Goal: Transaction & Acquisition: Purchase product/service

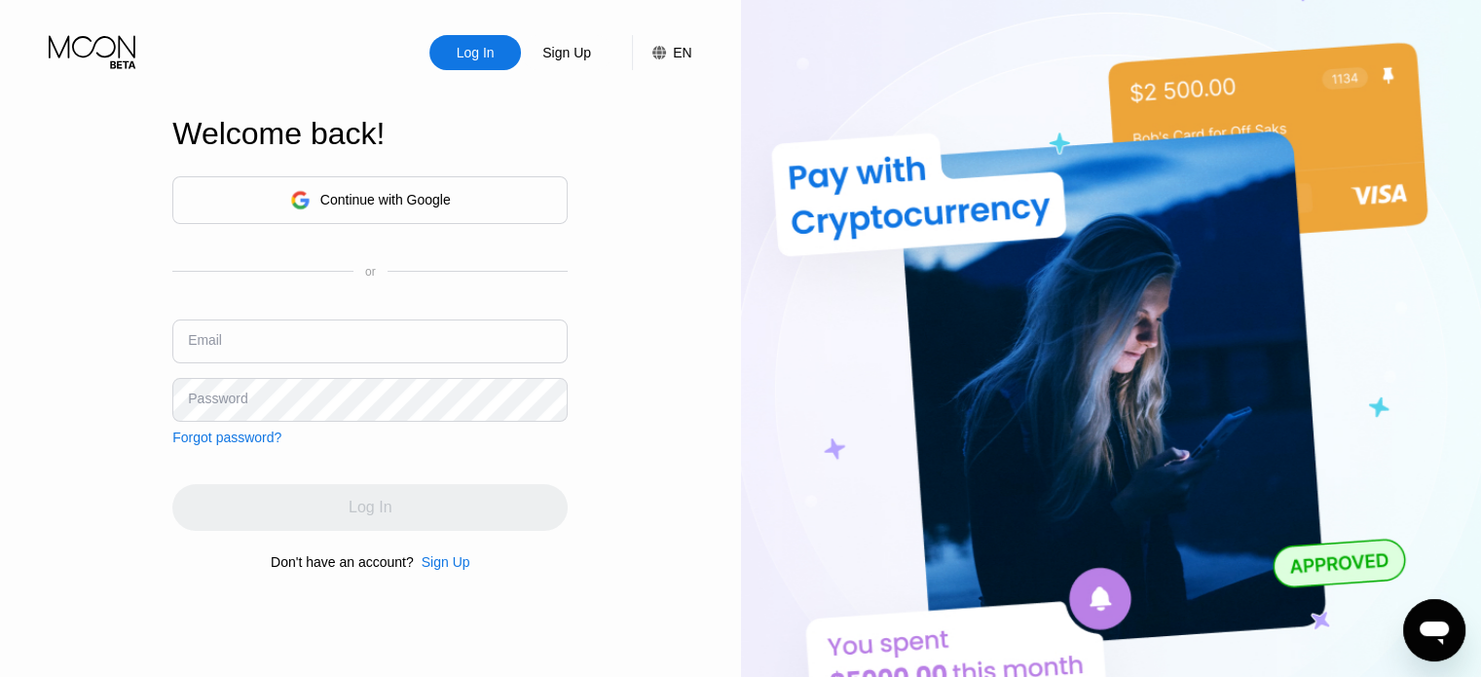
click at [261, 343] on input "text" at bounding box center [369, 341] width 395 height 44
paste input "[EMAIL_ADDRESS][DOMAIN_NAME]"
type input "[EMAIL_ADDRESS][DOMAIN_NAME]"
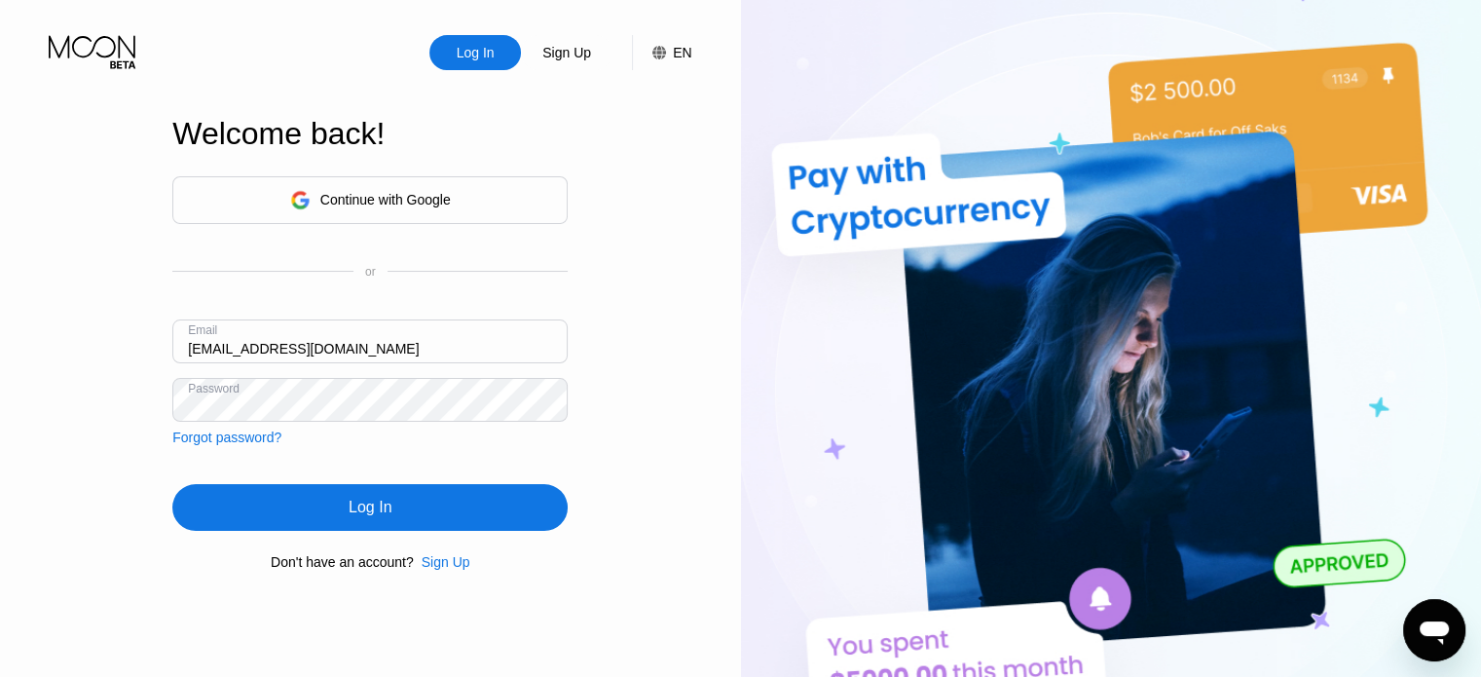
click at [345, 506] on div "Log In" at bounding box center [369, 507] width 395 height 47
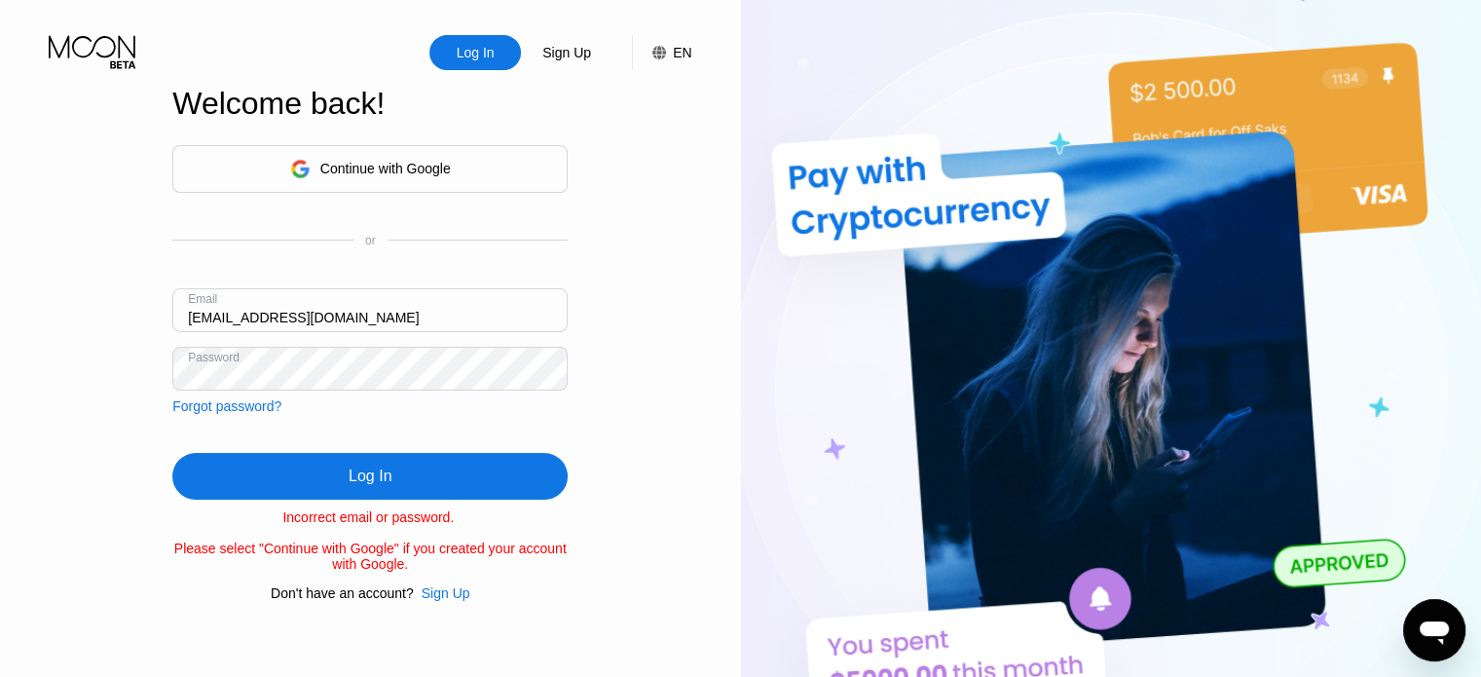
drag, startPoint x: 437, startPoint y: 306, endPoint x: 82, endPoint y: 312, distance: 355.6
click at [85, 311] on div "Log In Sign Up EN Language English Save Welcome back! Continue with Google or E…" at bounding box center [370, 372] width 741 height 745
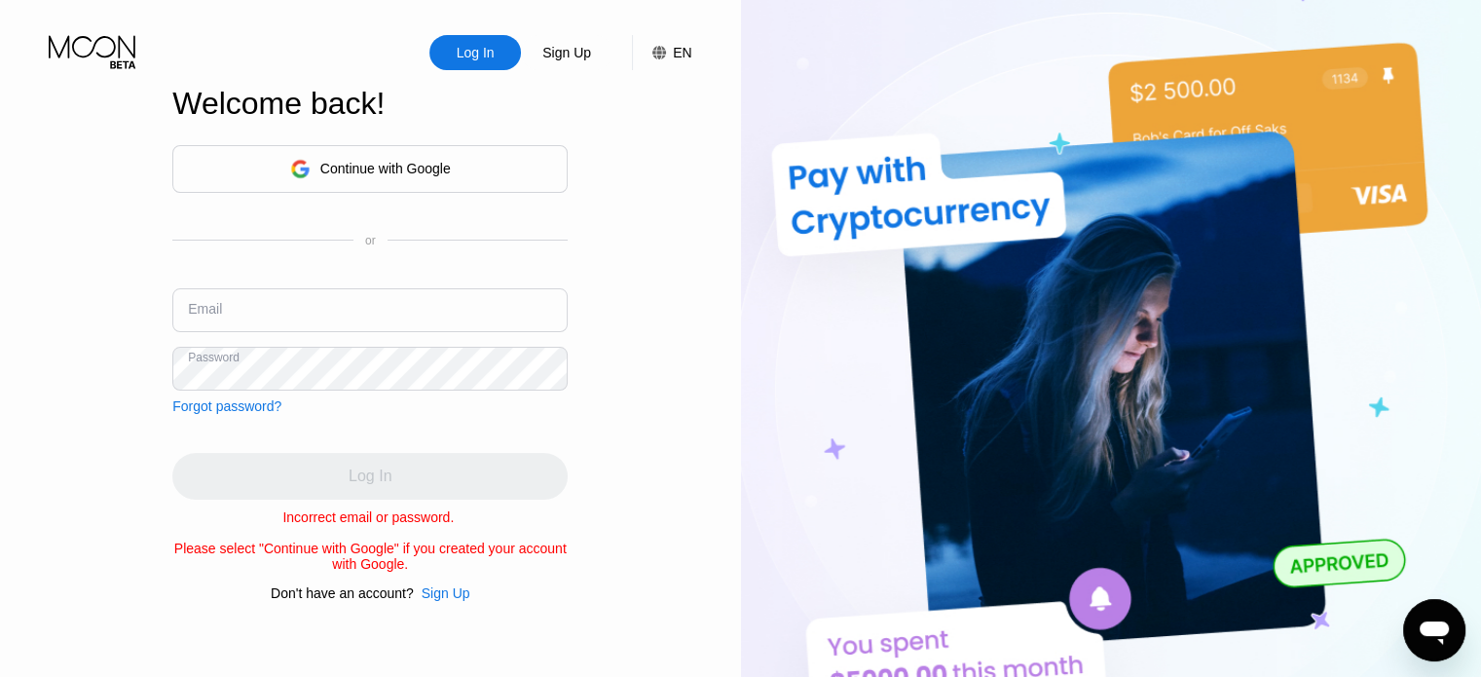
click at [62, 365] on div "Log In Sign Up EN Language English Save Welcome back! Continue with Google or E…" at bounding box center [370, 372] width 741 height 745
click at [566, 46] on div "Sign Up" at bounding box center [567, 52] width 53 height 19
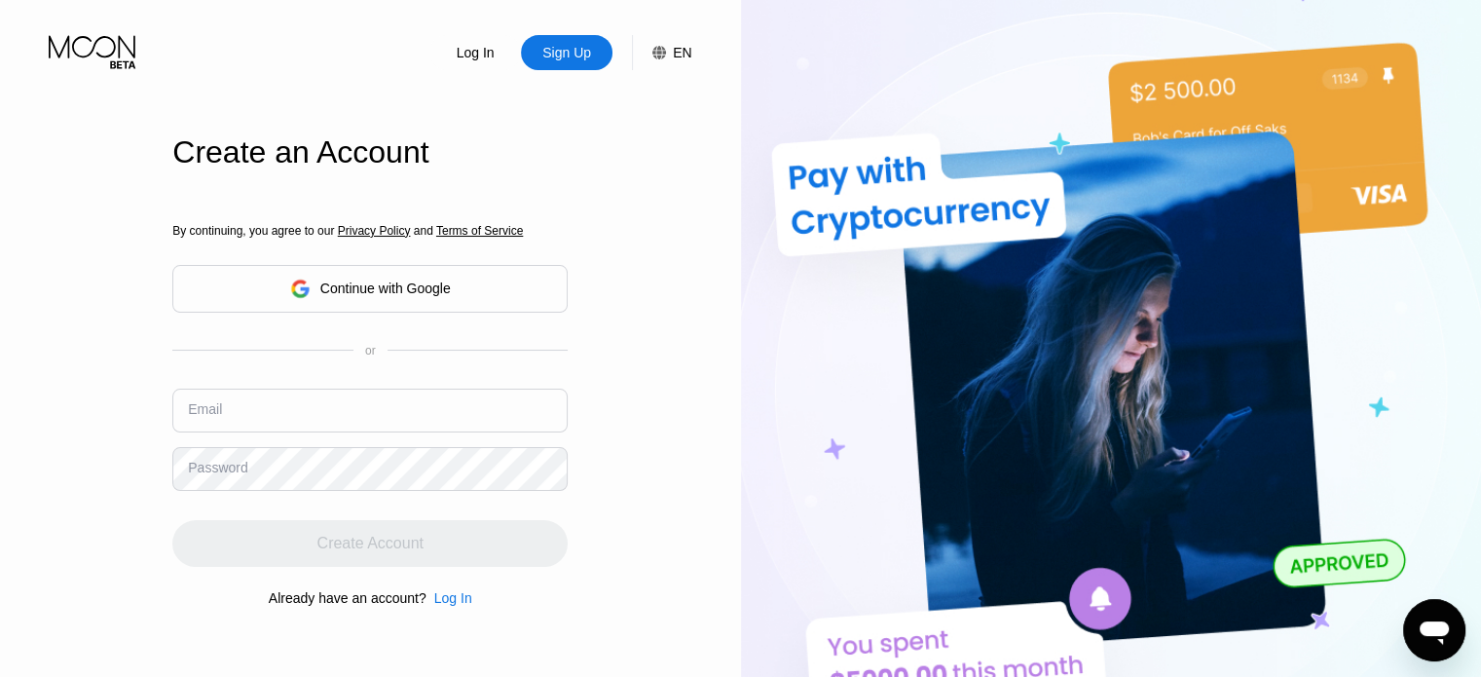
click at [257, 416] on input "text" at bounding box center [369, 411] width 395 height 44
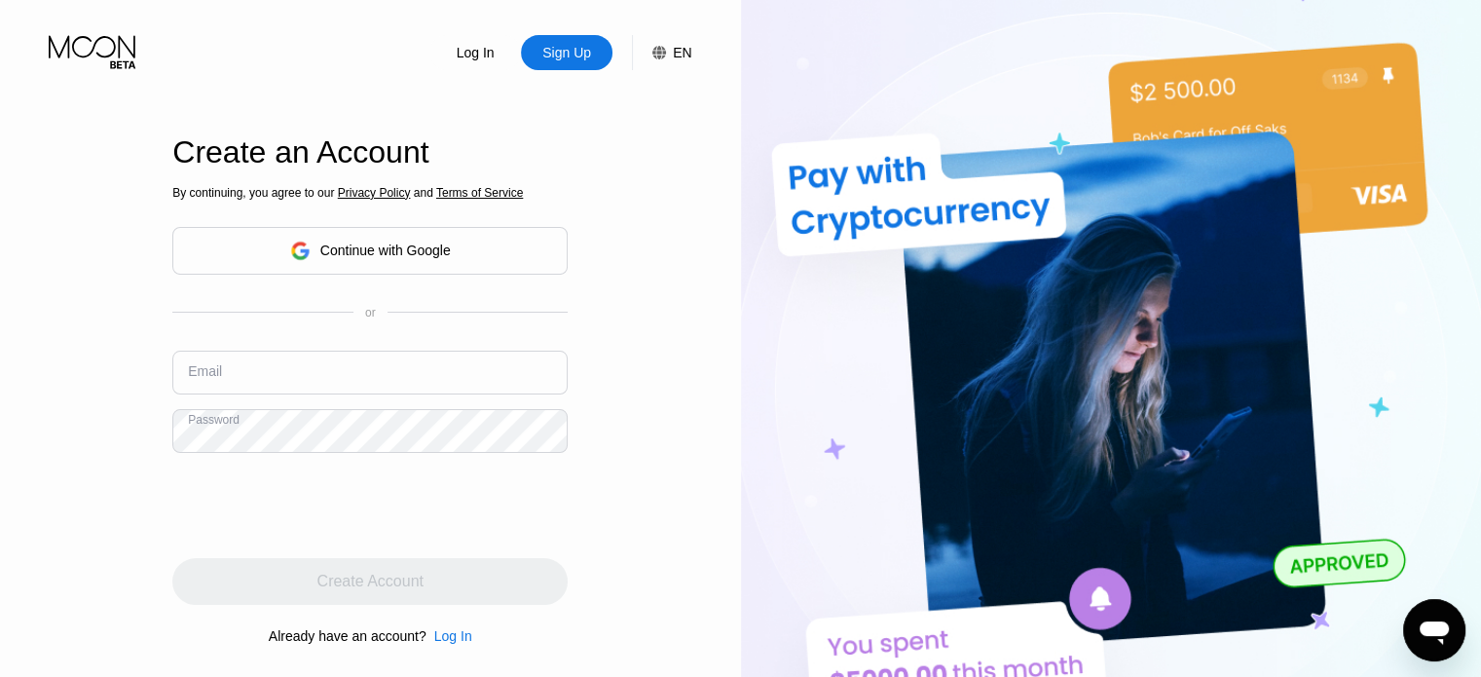
click at [300, 369] on input "text" at bounding box center [369, 373] width 395 height 44
paste input "[EMAIL_ADDRESS][DOMAIN_NAME]"
type input "[EMAIL_ADDRESS][DOMAIN_NAME]"
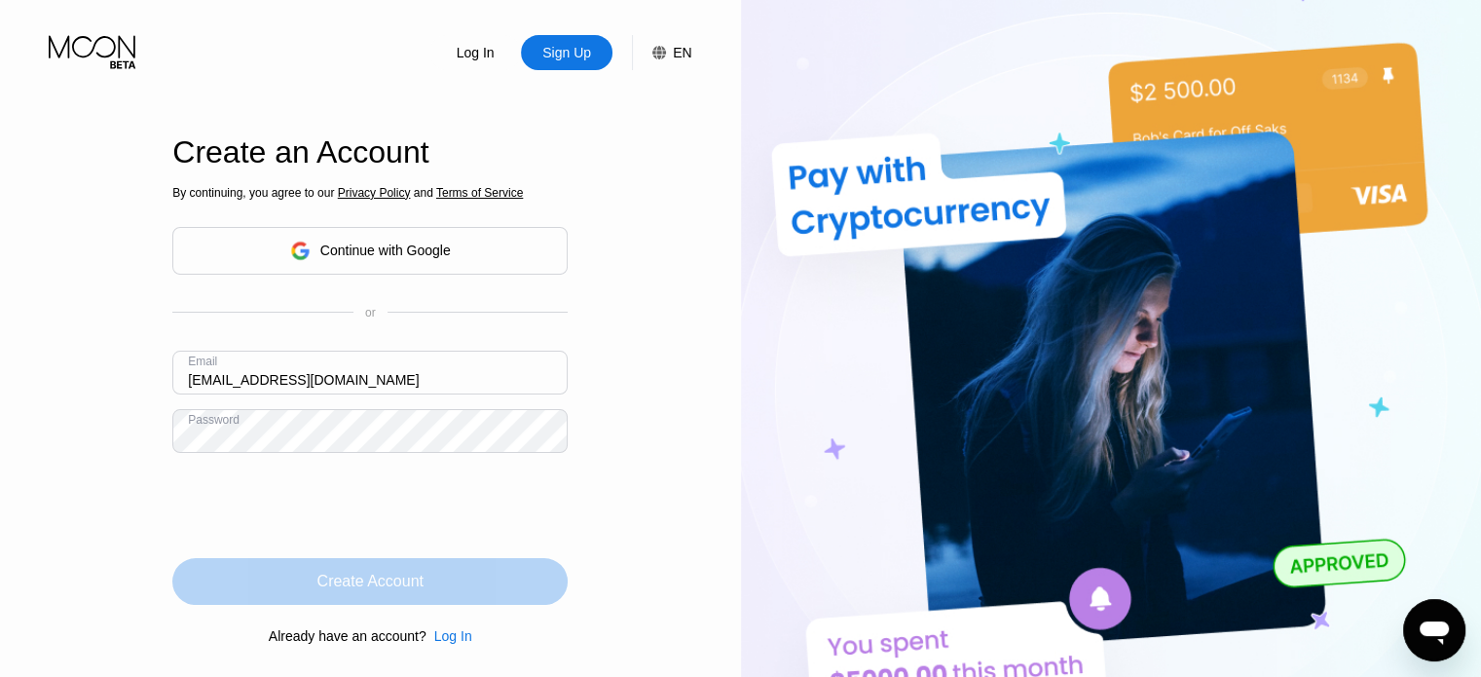
click at [475, 579] on div "Create Account" at bounding box center [369, 581] width 395 height 47
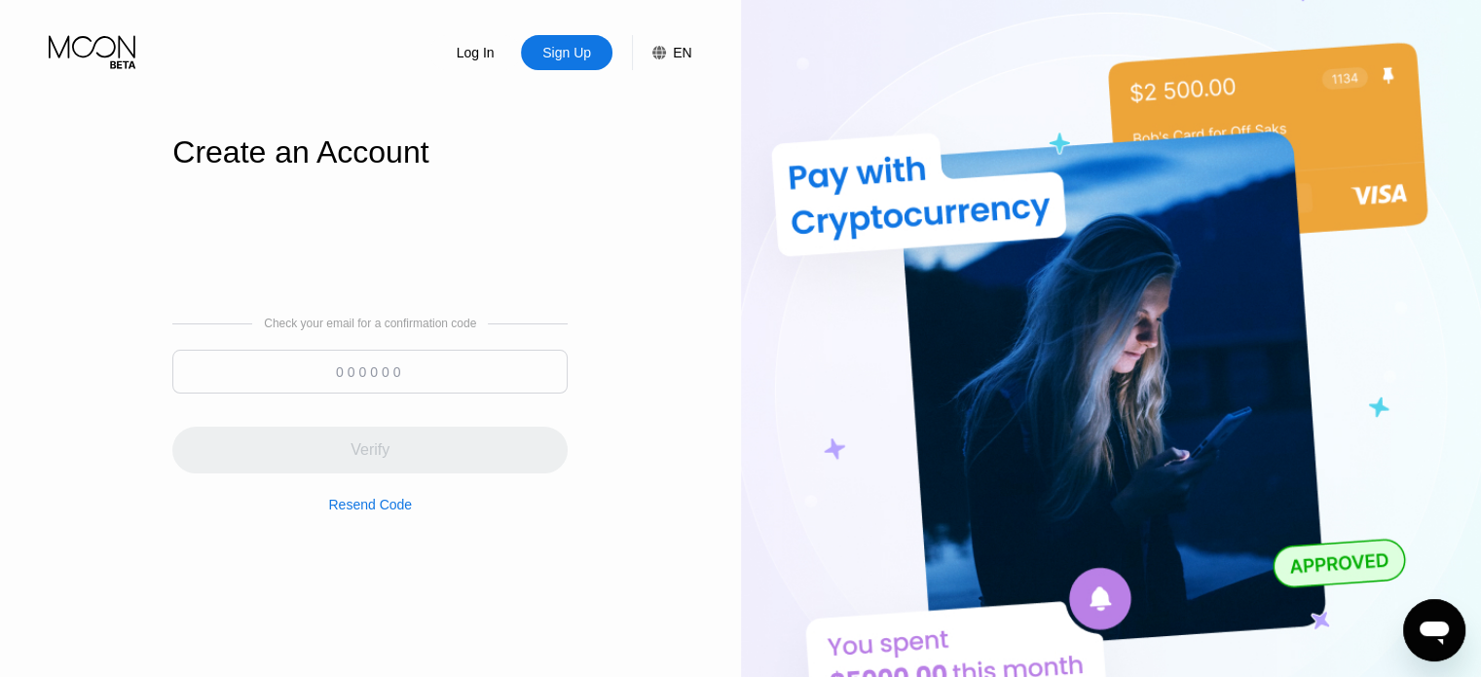
click at [374, 373] on input at bounding box center [369, 372] width 395 height 44
paste input "358675"
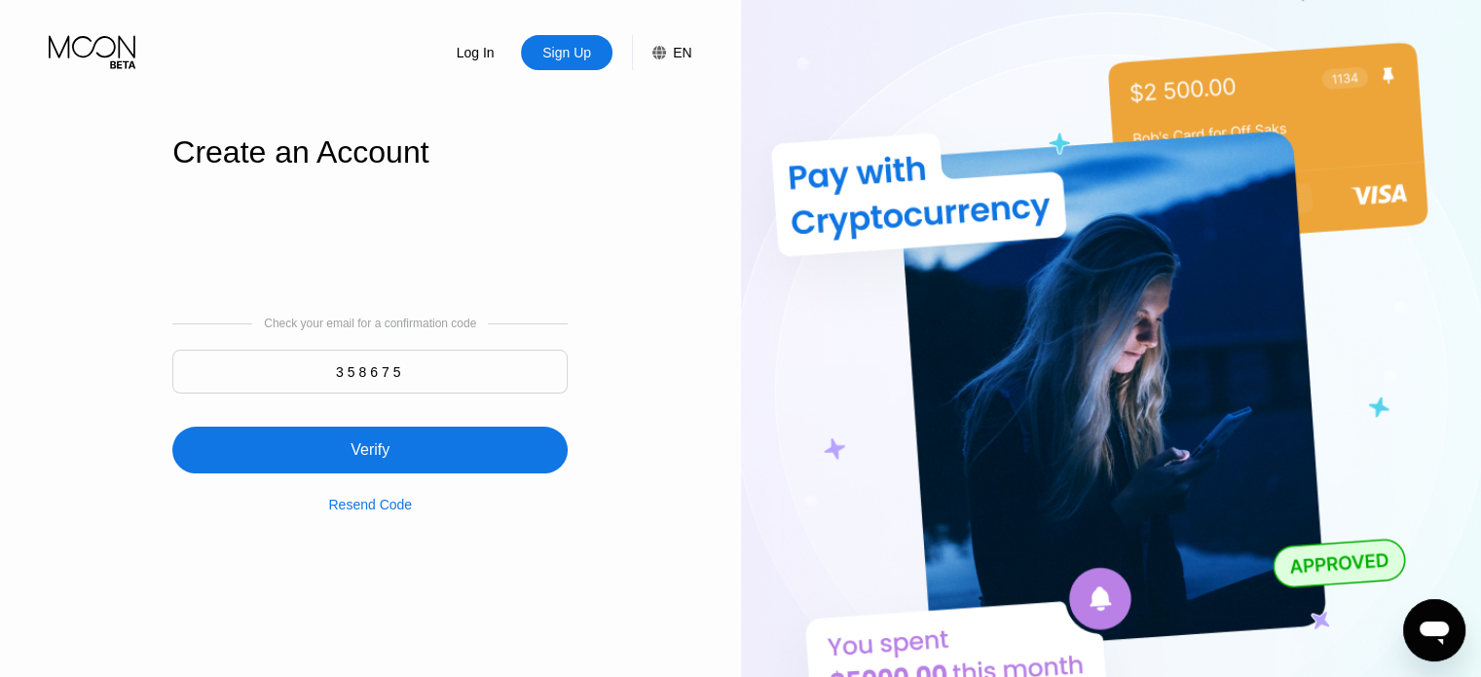
type input "358675"
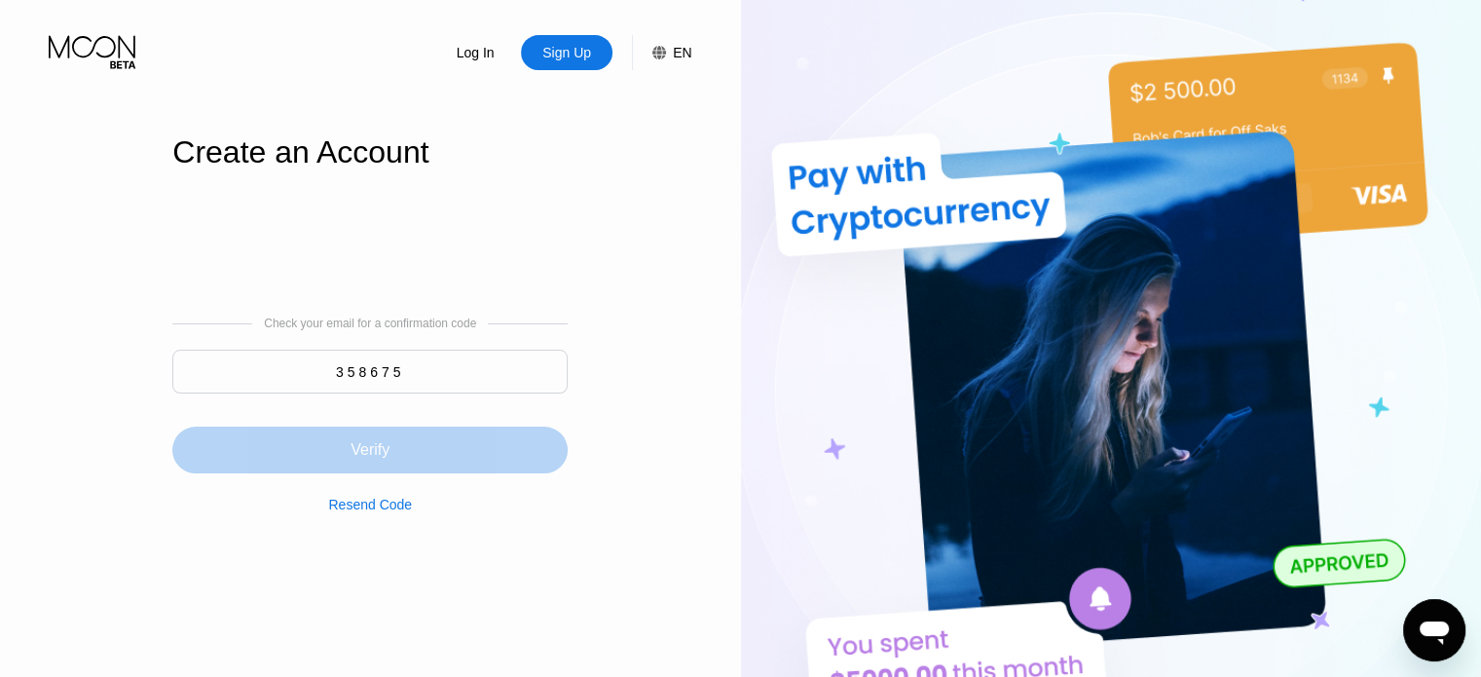
click at [424, 451] on div "Verify" at bounding box center [369, 450] width 395 height 47
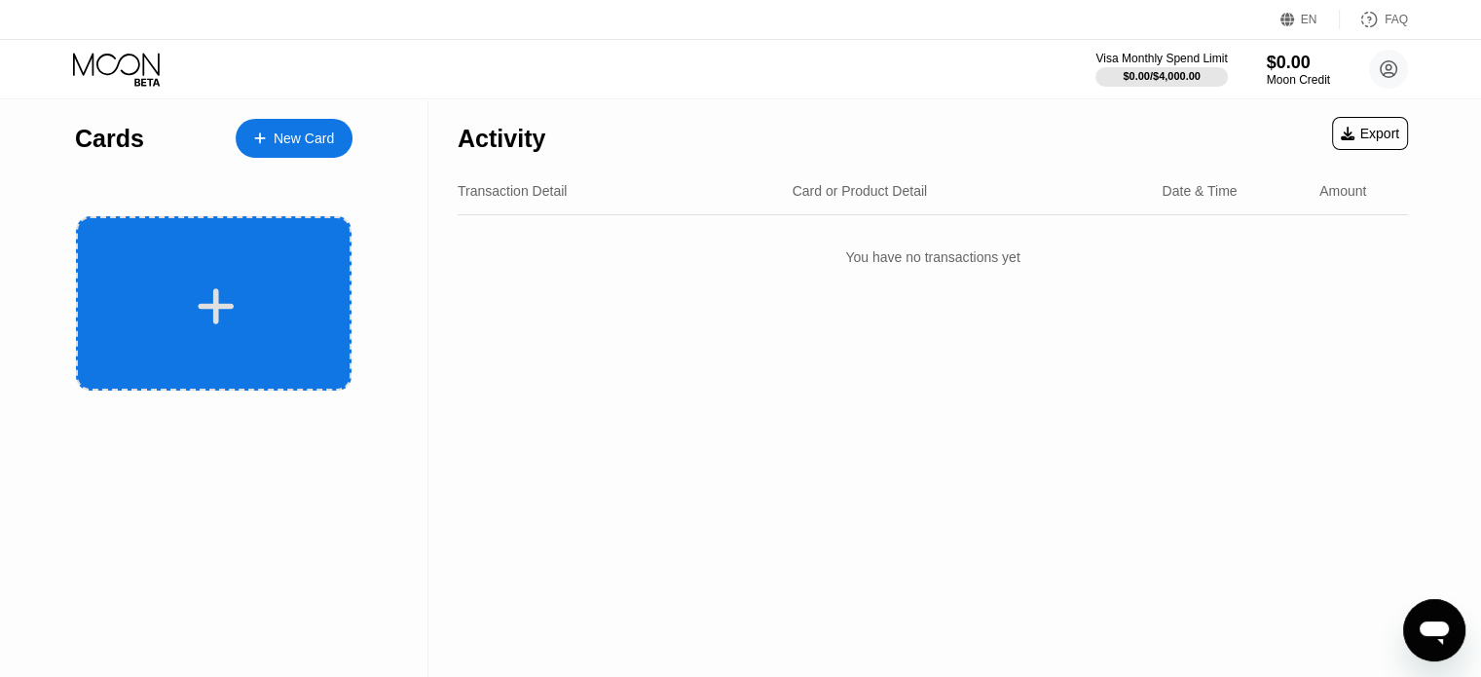
click at [261, 285] on div at bounding box center [216, 306] width 242 height 44
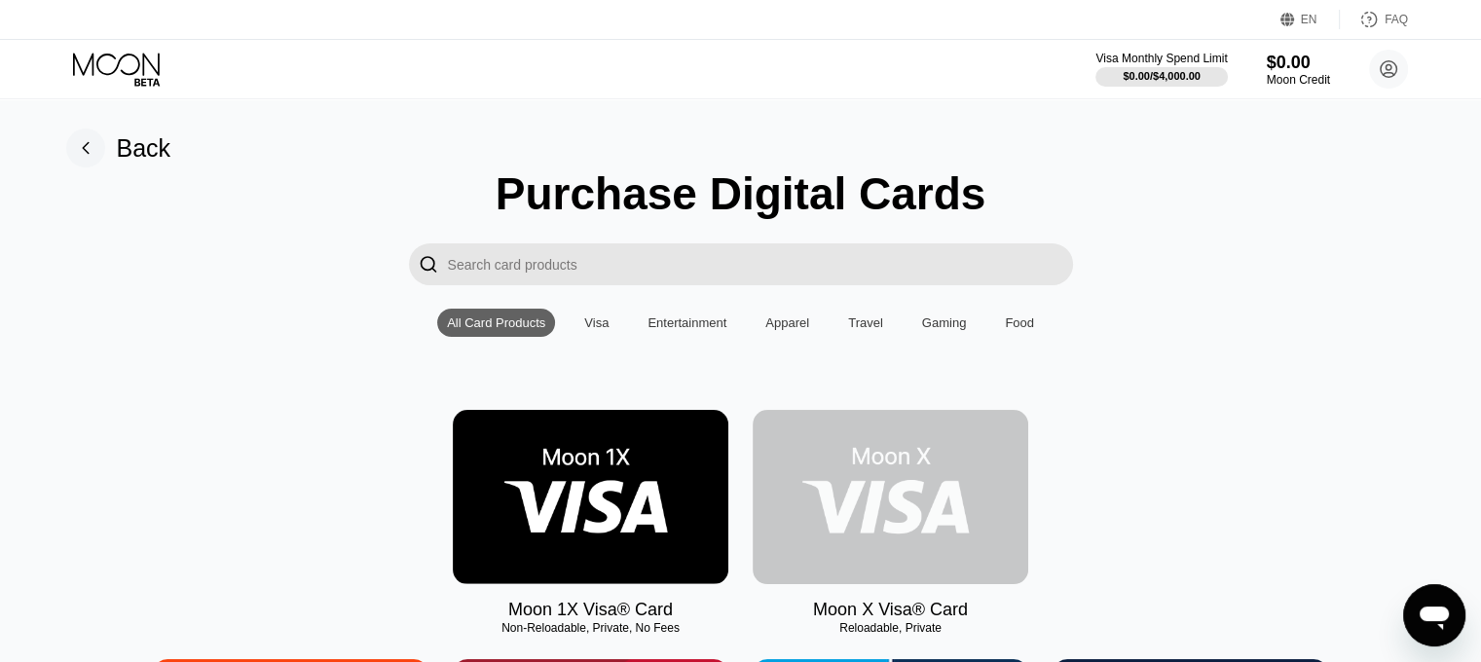
click at [915, 495] on img at bounding box center [891, 497] width 276 height 174
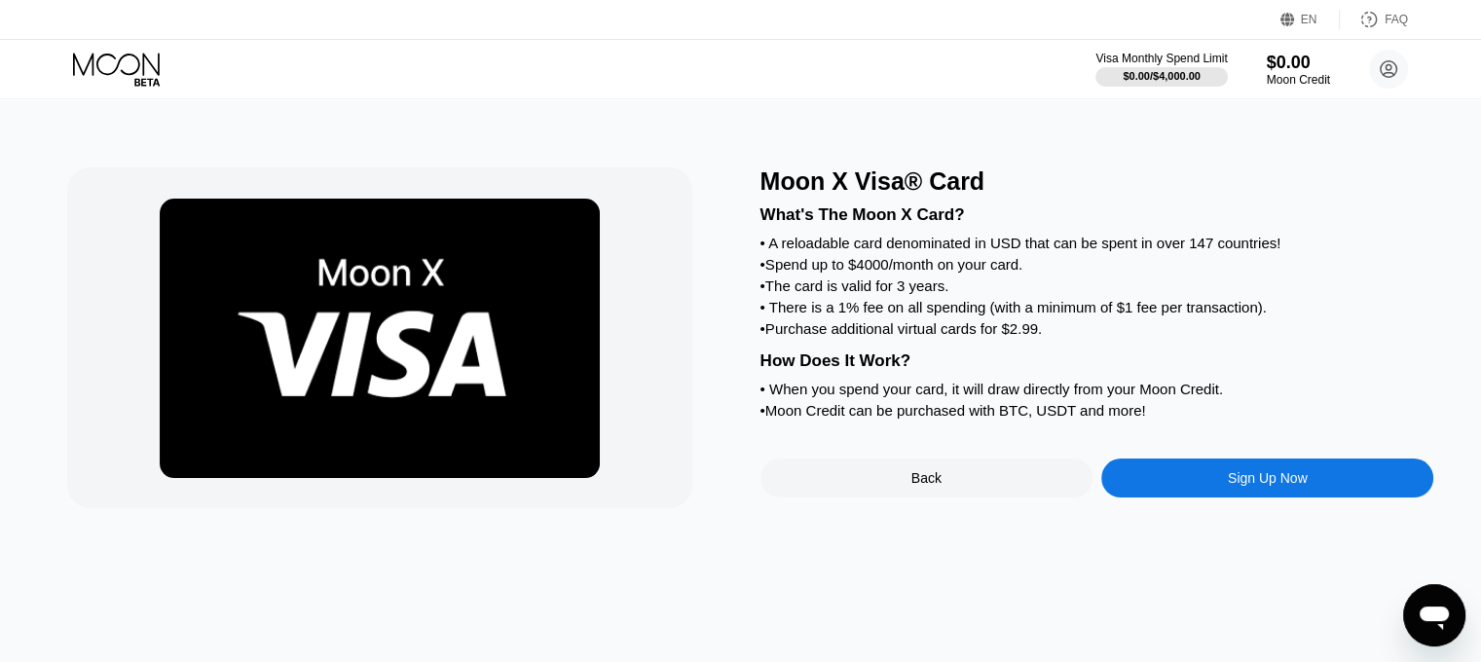
click at [1266, 486] on div "Sign Up Now" at bounding box center [1268, 478] width 80 height 16
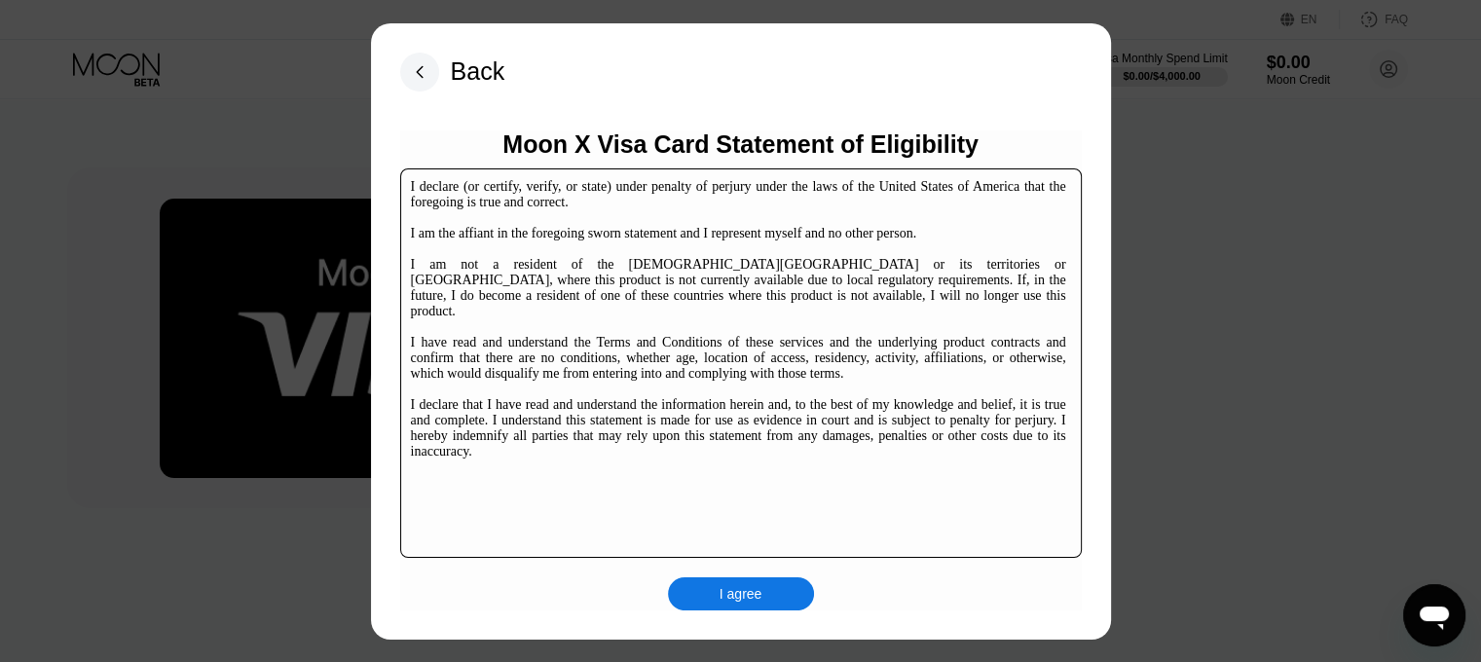
scroll to position [296, 0]
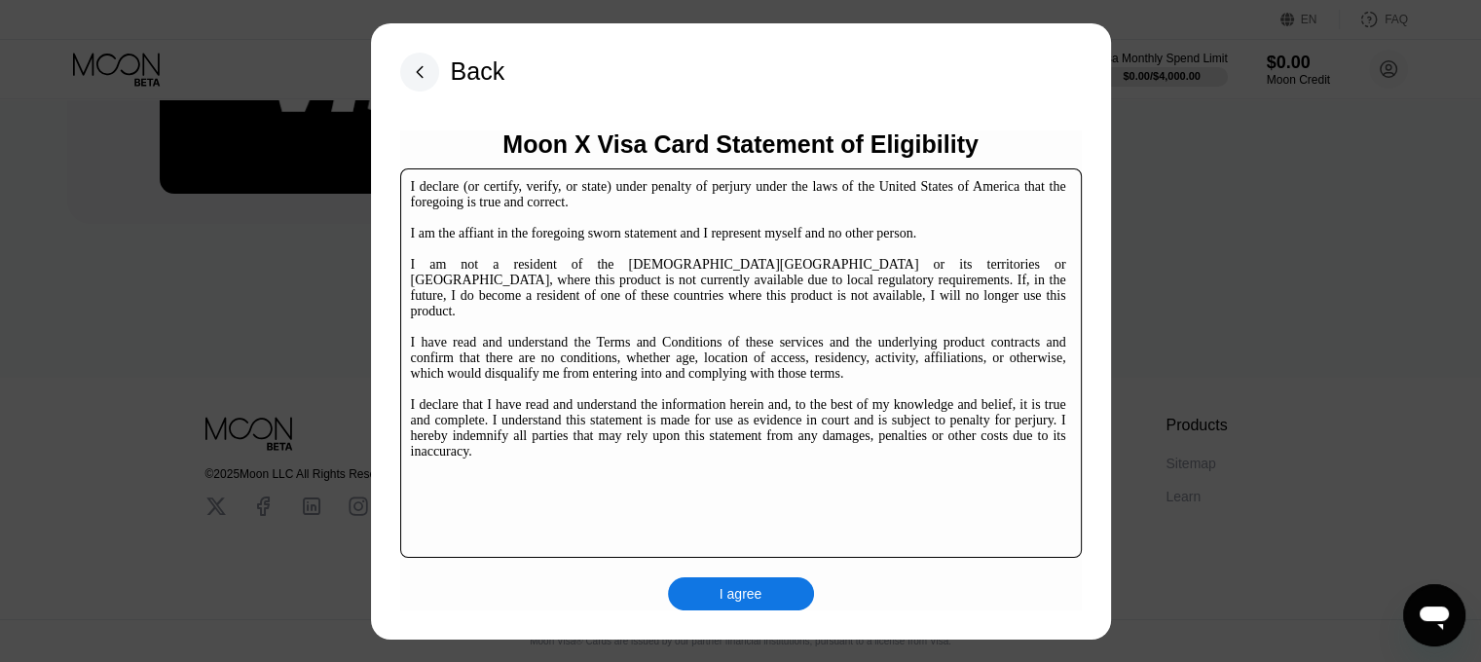
click at [725, 591] on div "I agree" at bounding box center [741, 594] width 43 height 18
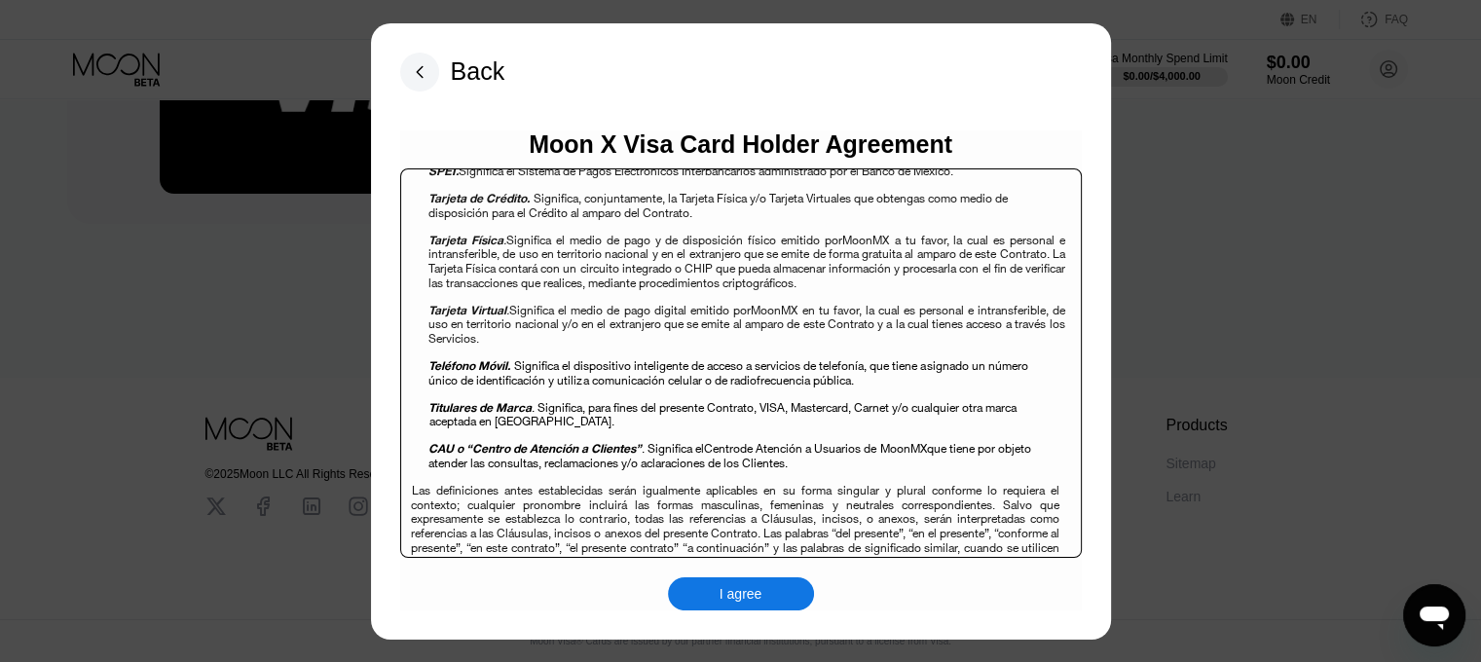
scroll to position [12635, 0]
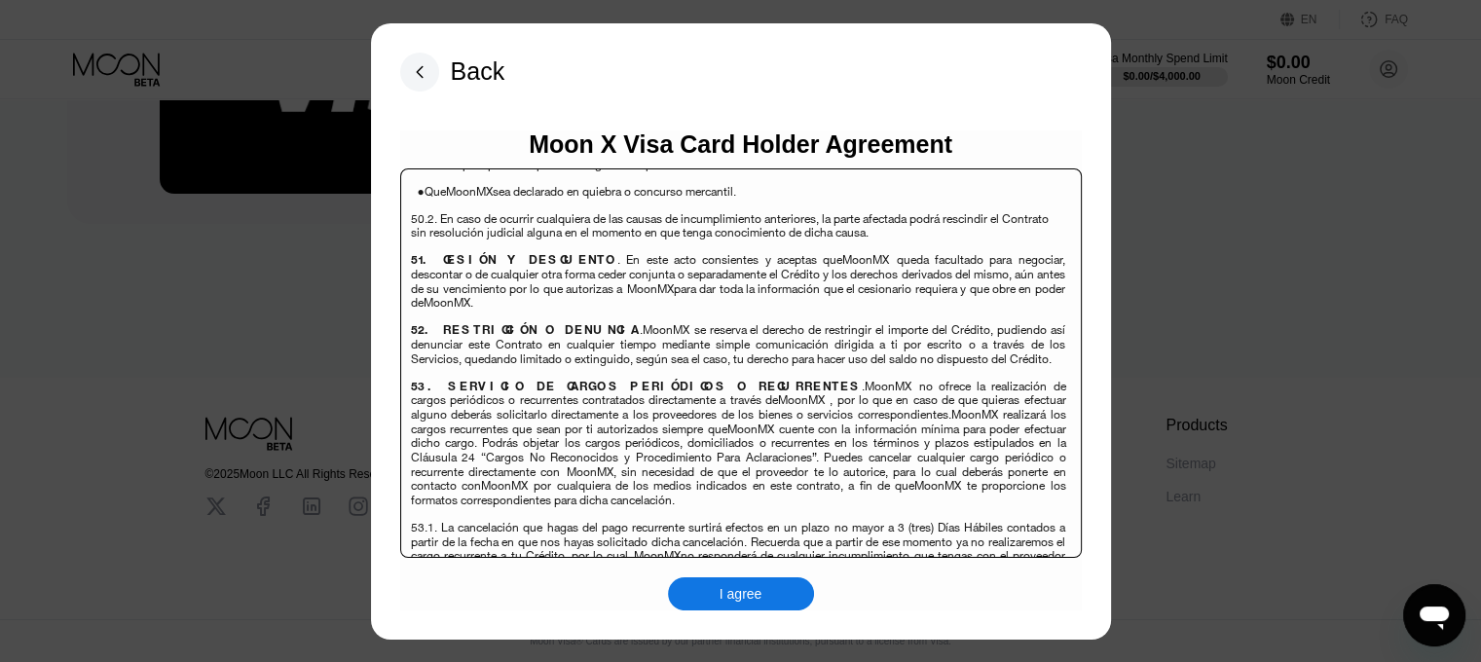
click at [777, 585] on div "I agree" at bounding box center [741, 594] width 146 height 33
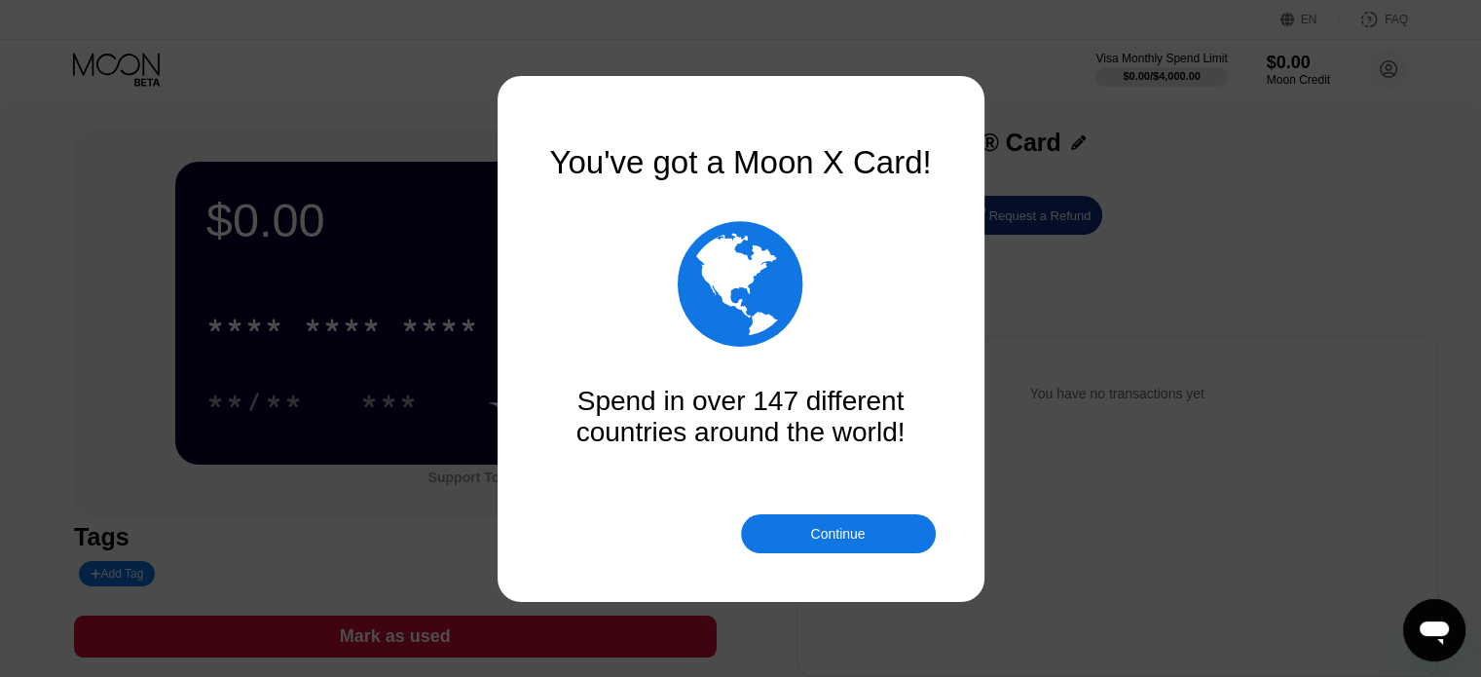
click at [873, 521] on div "Continue" at bounding box center [838, 533] width 195 height 39
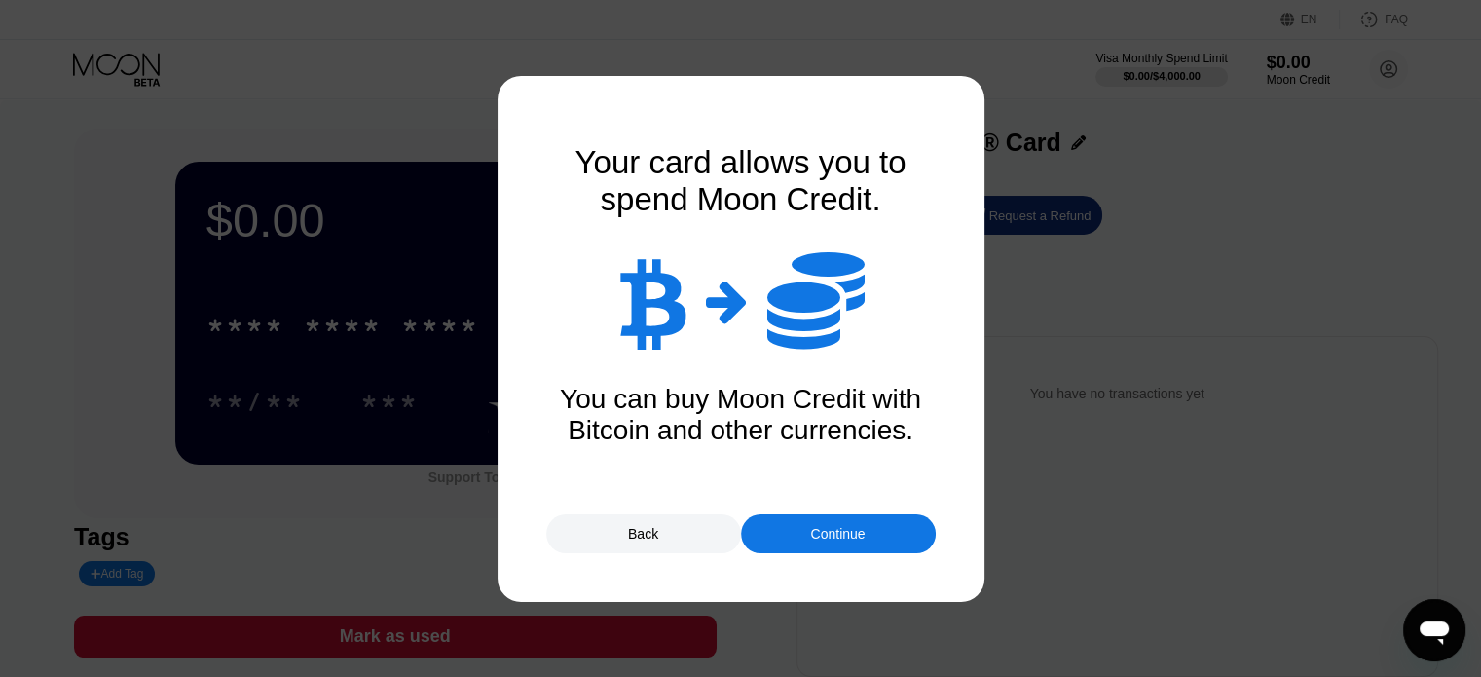
click at [857, 533] on div "Continue" at bounding box center [837, 534] width 55 height 16
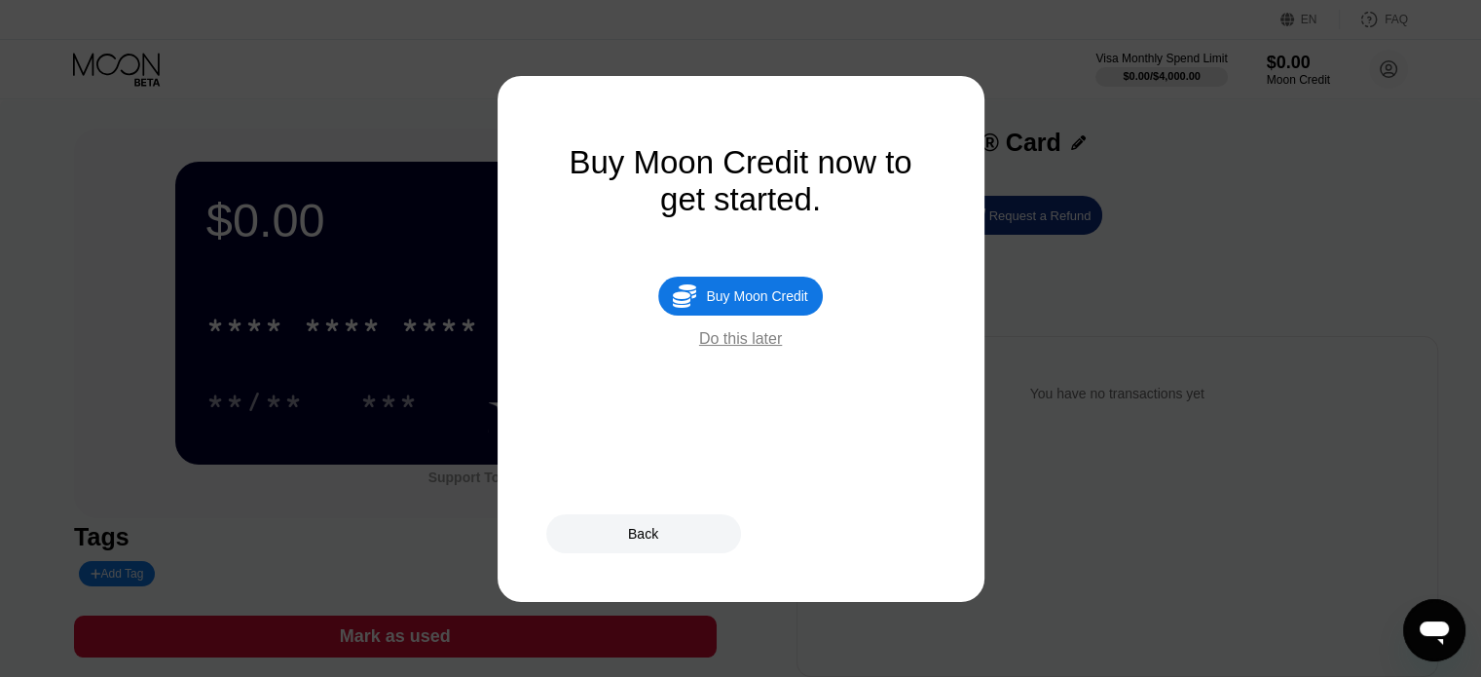
click at [716, 303] on div "Buy Moon Credit" at bounding box center [756, 296] width 101 height 16
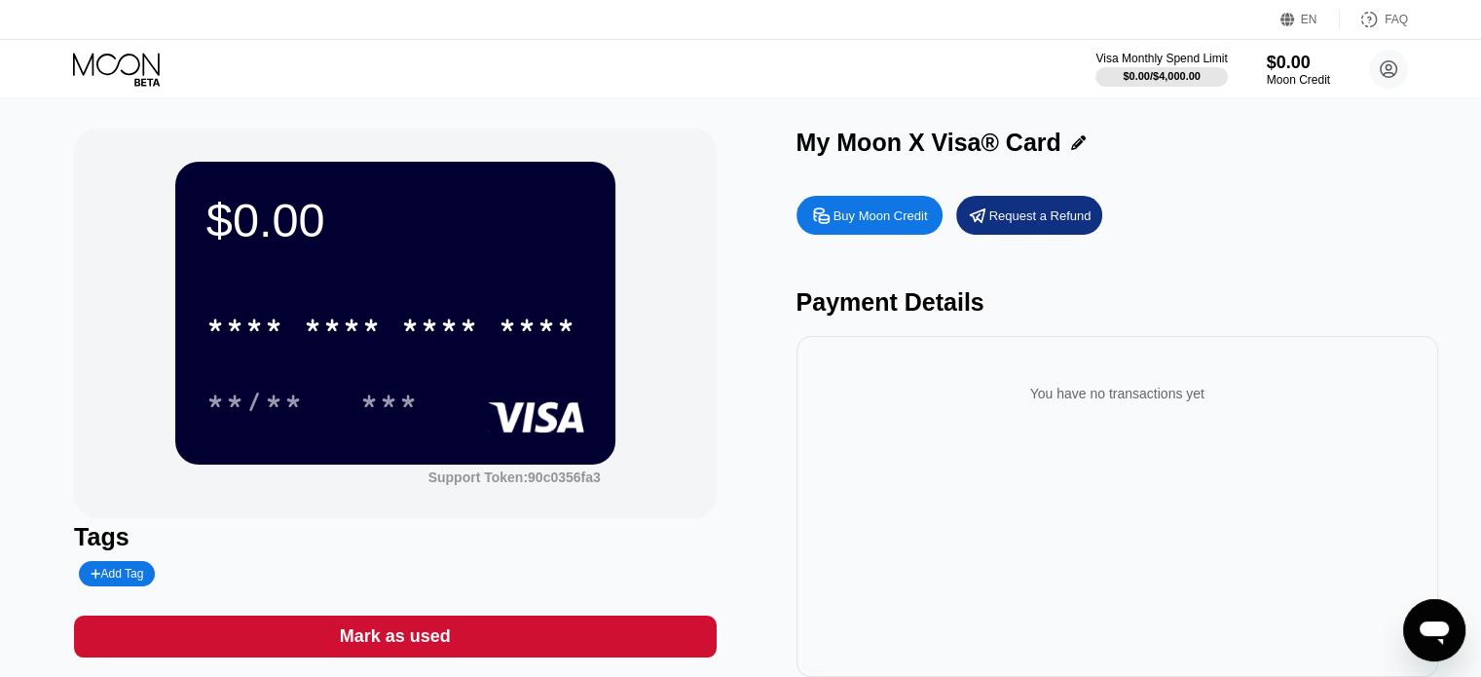
type input "0"
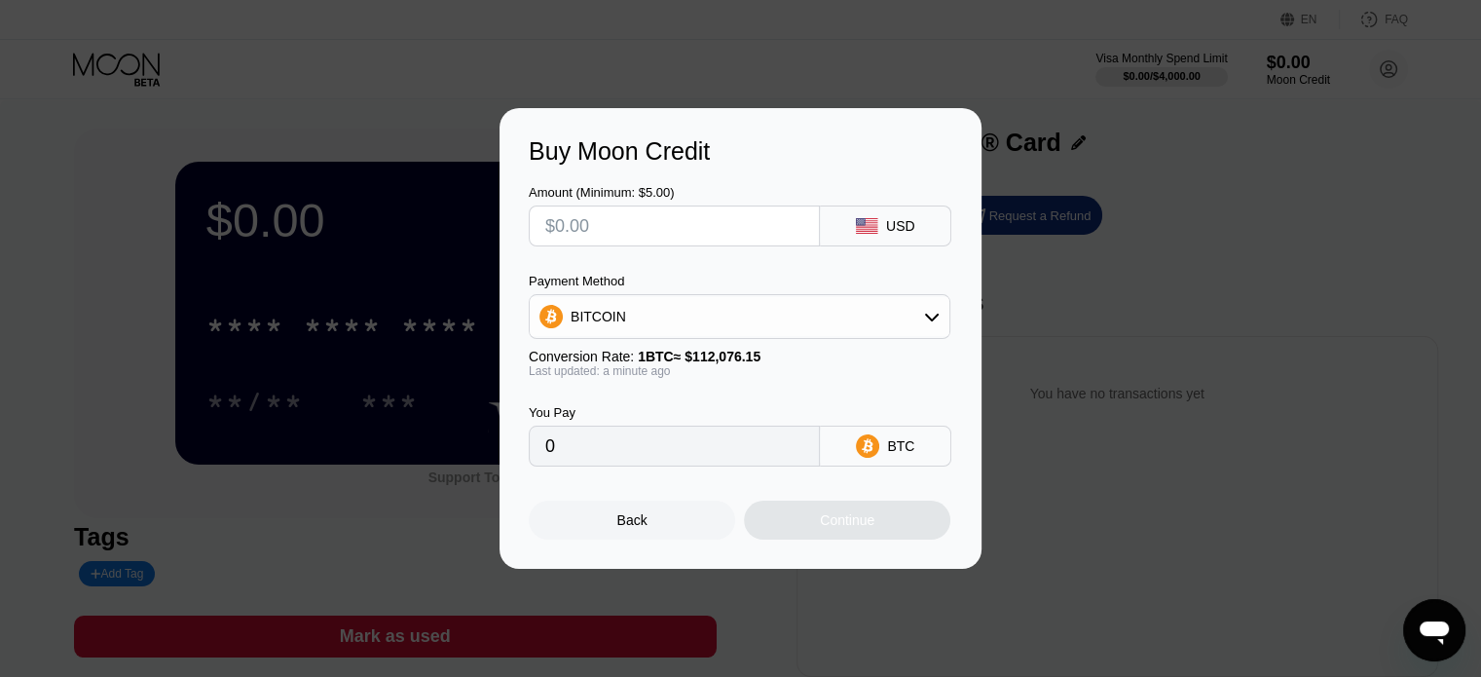
click at [699, 237] on input "text" at bounding box center [674, 225] width 258 height 39
type input "$6"
type input "0.00005354"
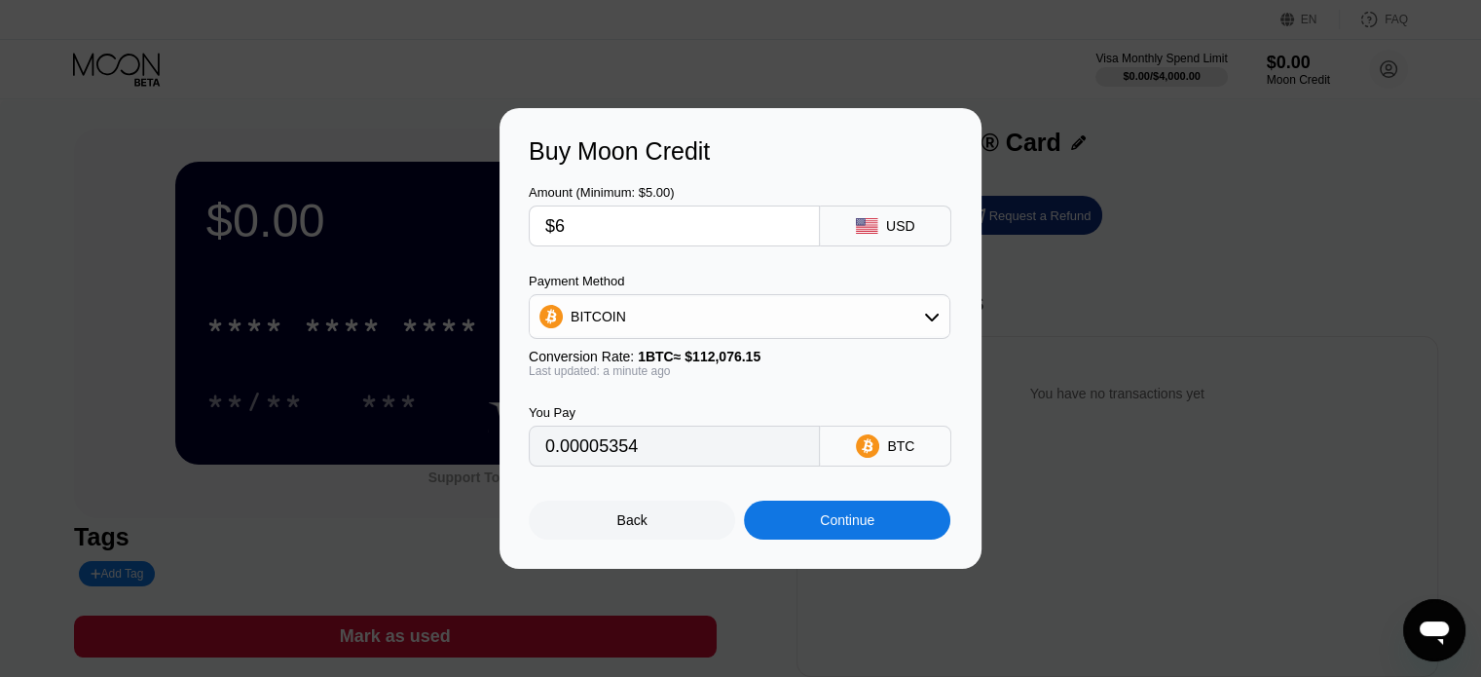
type input "$64"
type input "0.00057105"
type input "$64"
click at [932, 315] on icon at bounding box center [932, 317] width 16 height 16
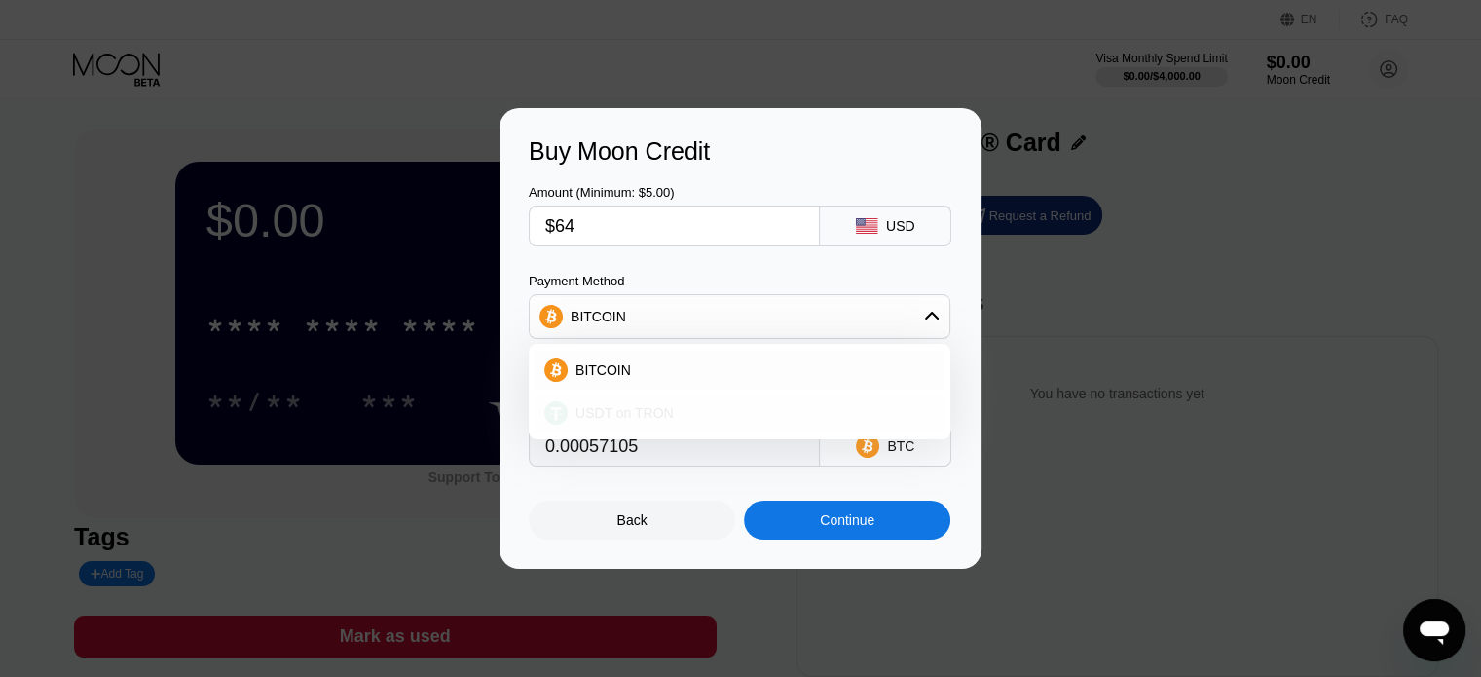
click at [694, 400] on div "USDT on TRON" at bounding box center [740, 413] width 410 height 39
type input "64.65"
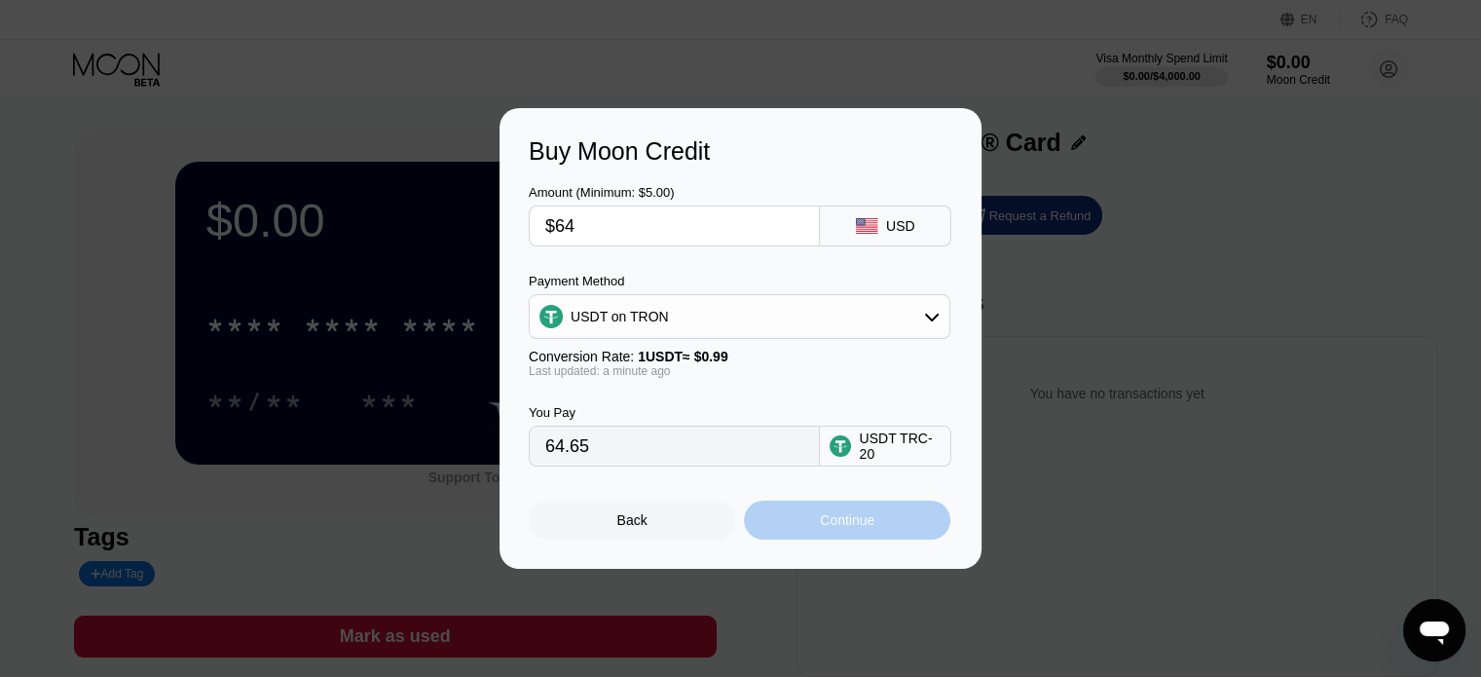
click at [881, 522] on div "Continue" at bounding box center [847, 520] width 206 height 39
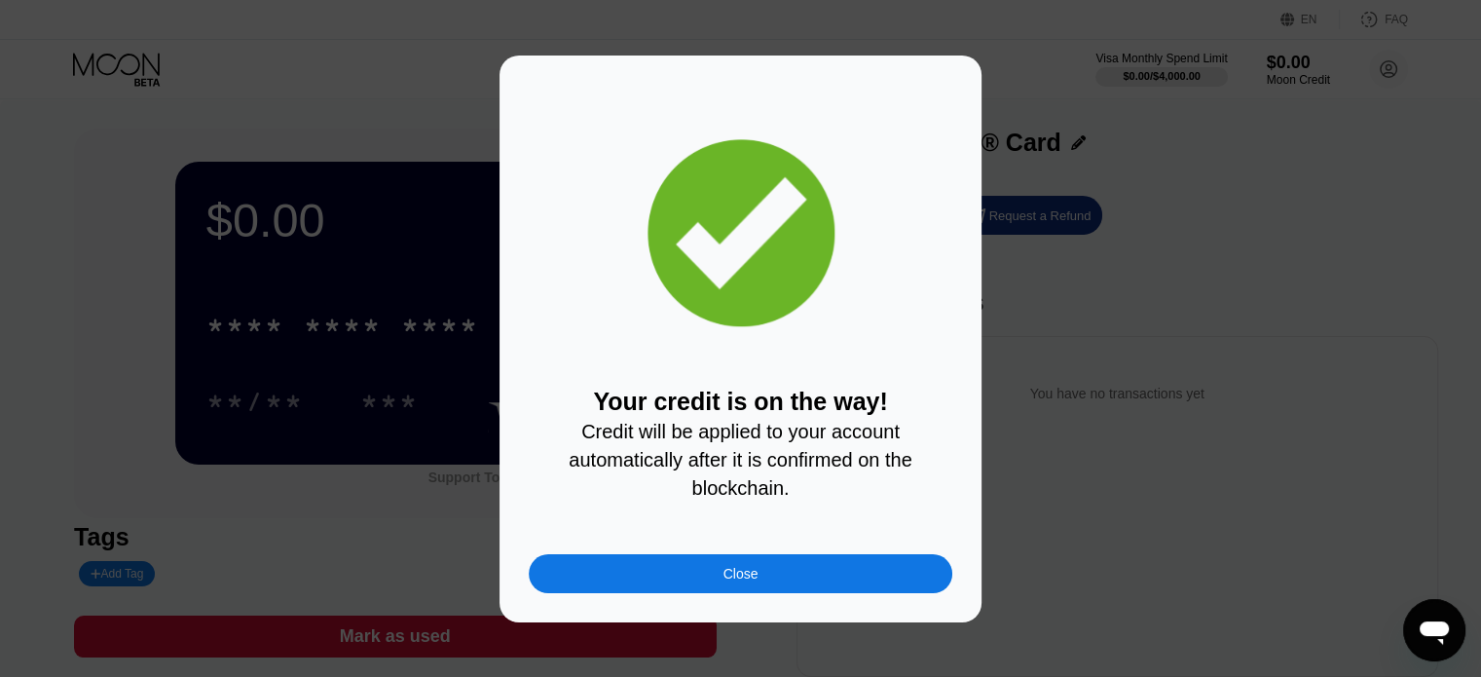
click at [802, 590] on div "Close" at bounding box center [741, 573] width 424 height 39
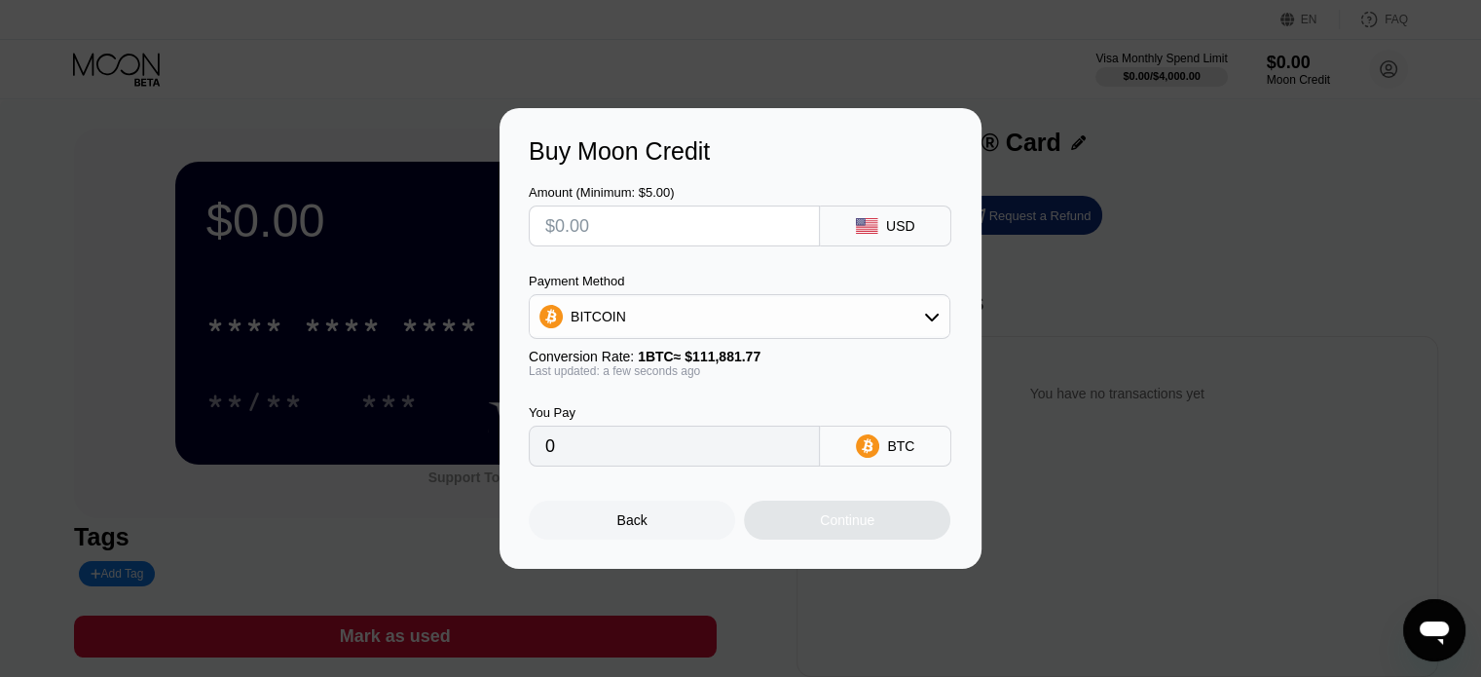
click at [678, 537] on div "Back" at bounding box center [632, 520] width 206 height 39
click at [665, 533] on div "Back" at bounding box center [632, 520] width 206 height 39
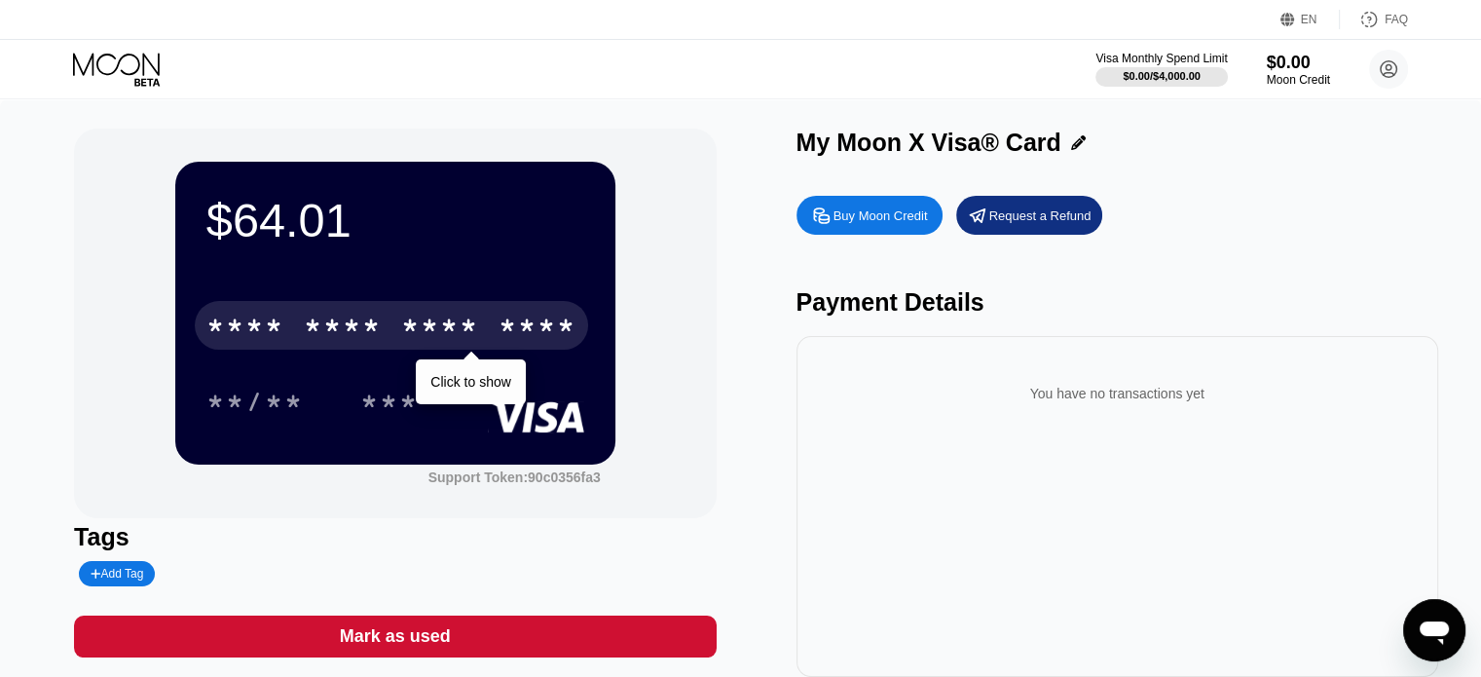
click at [424, 328] on div "* * * *" at bounding box center [440, 328] width 78 height 31
click at [414, 333] on div "* * * *" at bounding box center [440, 328] width 78 height 31
